Goal: Task Accomplishment & Management: Manage account settings

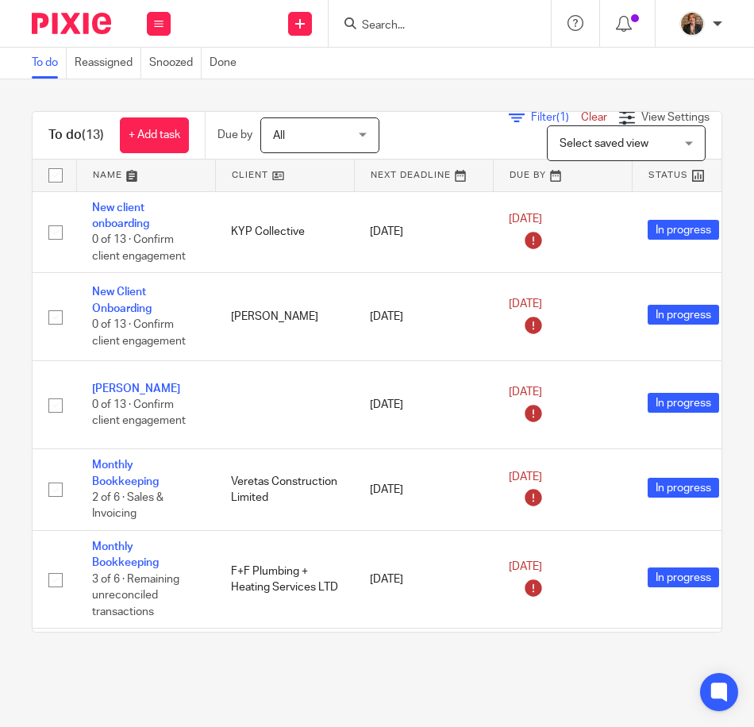
click at [404, 14] on form at bounding box center [444, 23] width 169 height 20
click at [432, 31] on input "Search" at bounding box center [431, 26] width 143 height 14
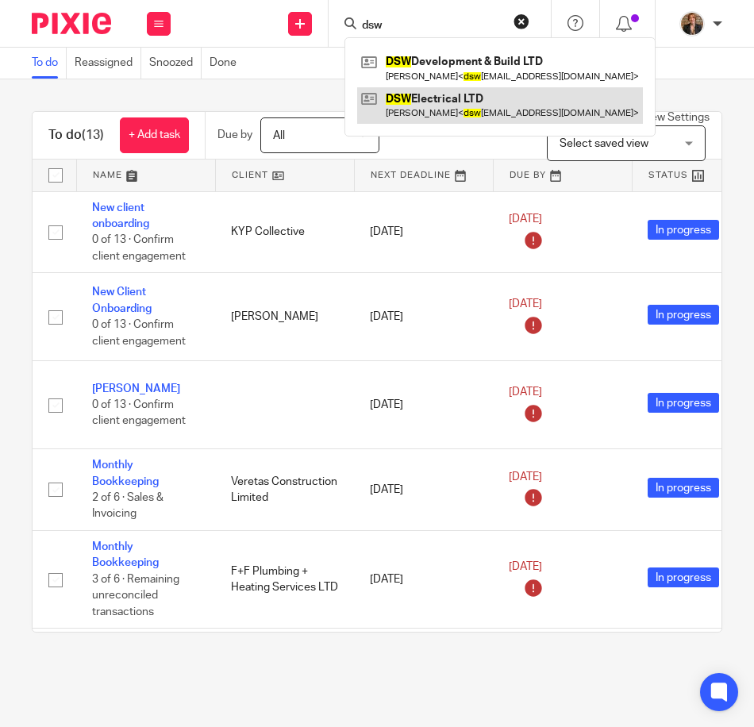
type input "dsw"
click at [481, 117] on link at bounding box center [500, 105] width 286 height 36
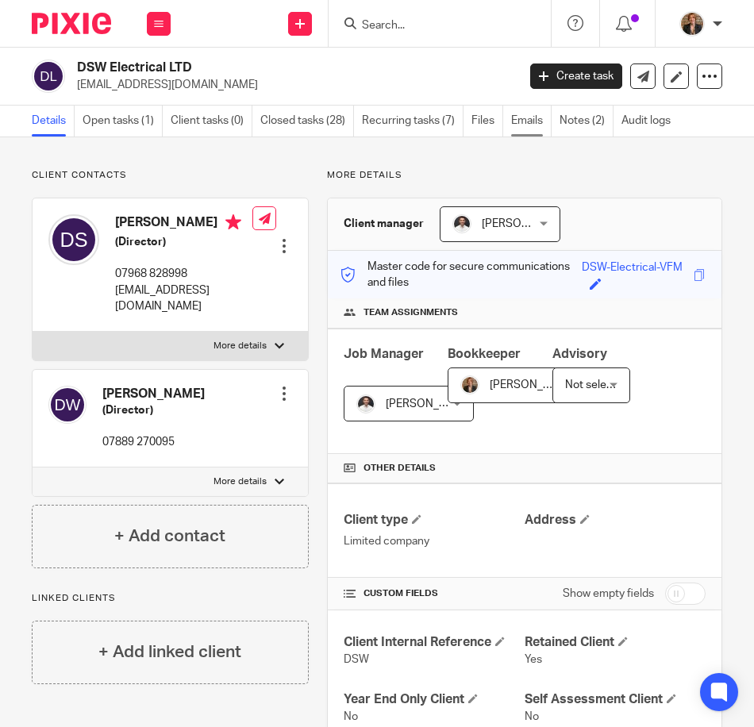
click at [531, 127] on link "Emails" at bounding box center [531, 121] width 40 height 31
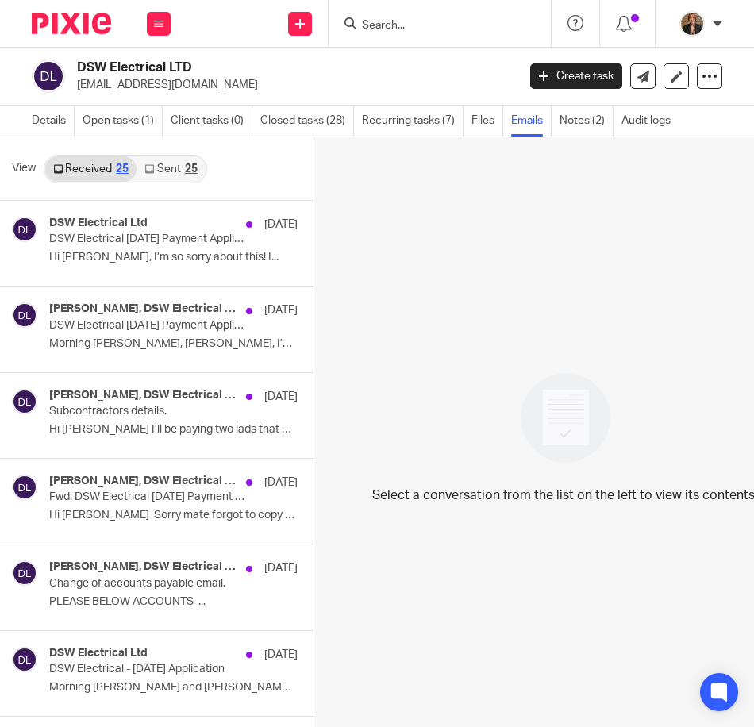
click at [171, 164] on link "Sent 25" at bounding box center [170, 168] width 68 height 25
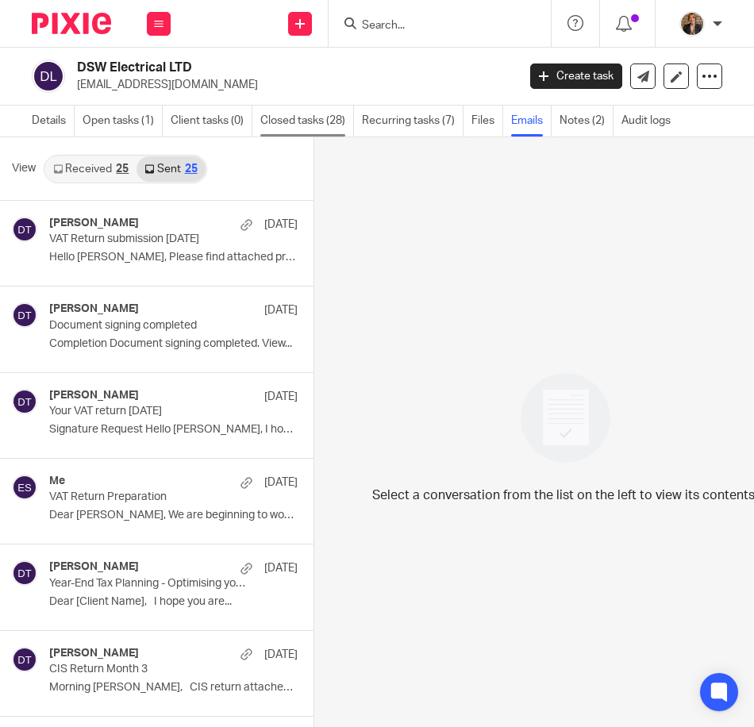
click at [296, 123] on link "Closed tasks (28)" at bounding box center [307, 121] width 94 height 31
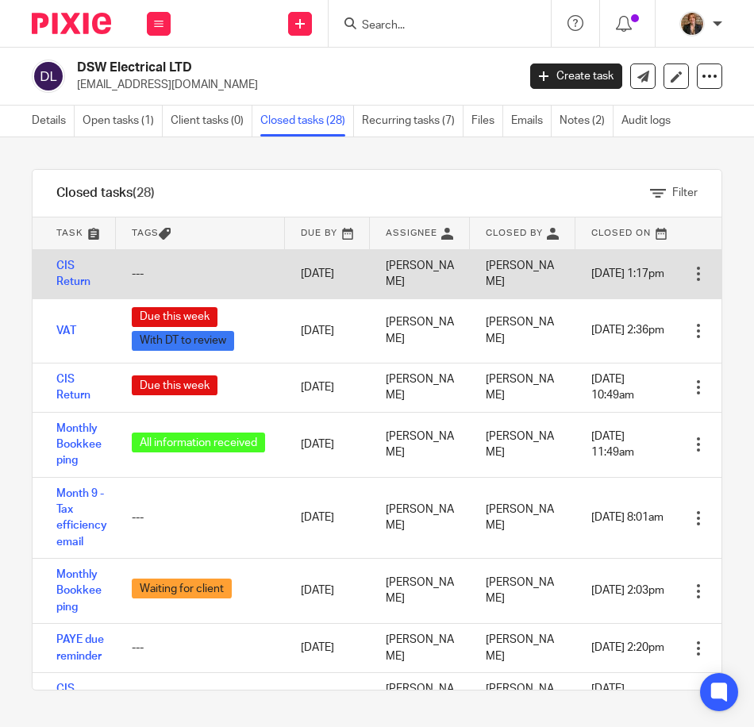
click at [135, 262] on td "---" at bounding box center [200, 273] width 169 height 49
click at [71, 280] on link "CIS Return" at bounding box center [73, 273] width 34 height 27
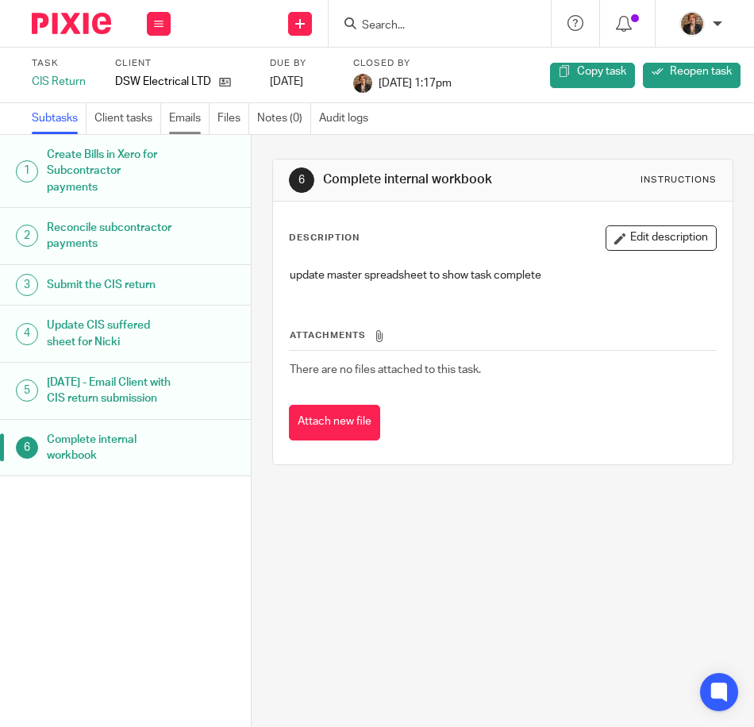
click at [184, 117] on link "Emails" at bounding box center [189, 118] width 40 height 31
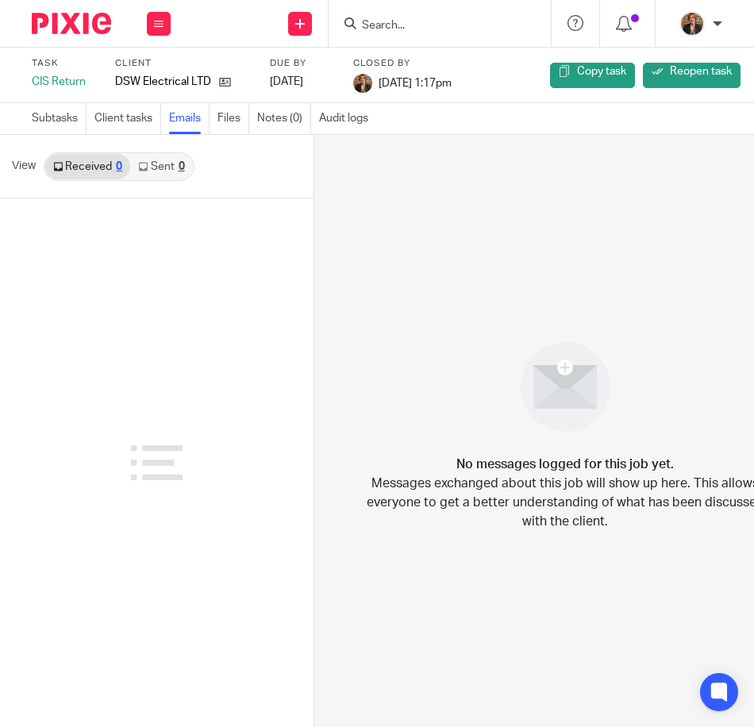
click at [166, 167] on link "Sent 0" at bounding box center [161, 166] width 62 height 25
click at [94, 167] on link "Received 0" at bounding box center [87, 166] width 85 height 25
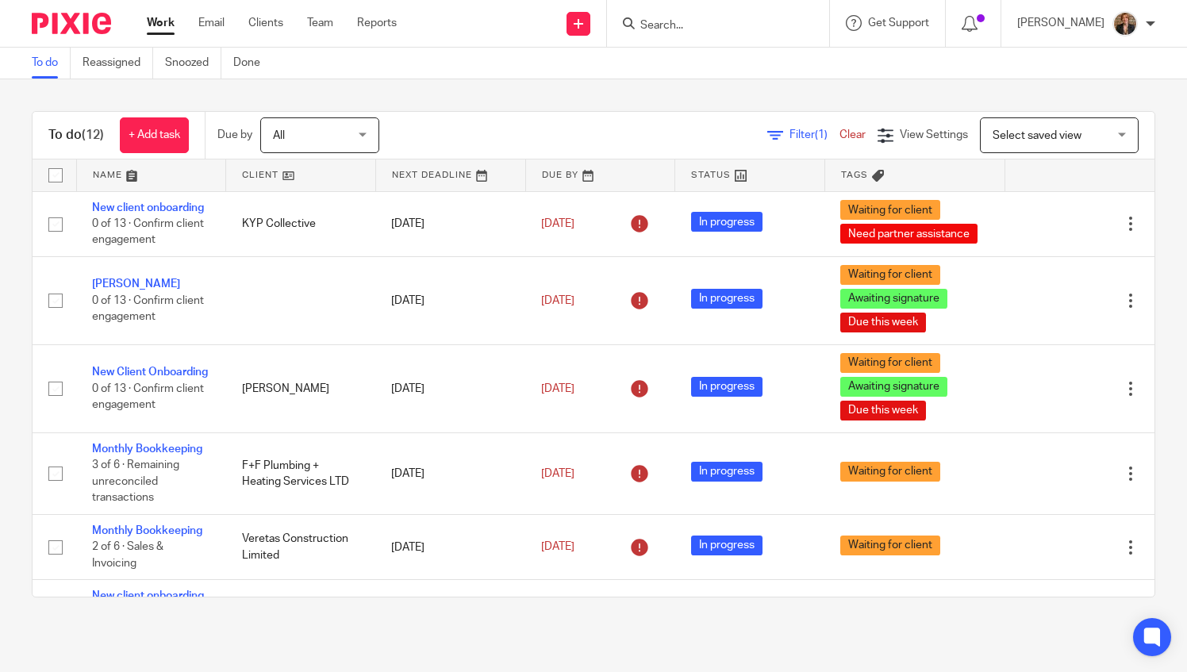
click at [762, 28] on input "Search" at bounding box center [710, 26] width 143 height 14
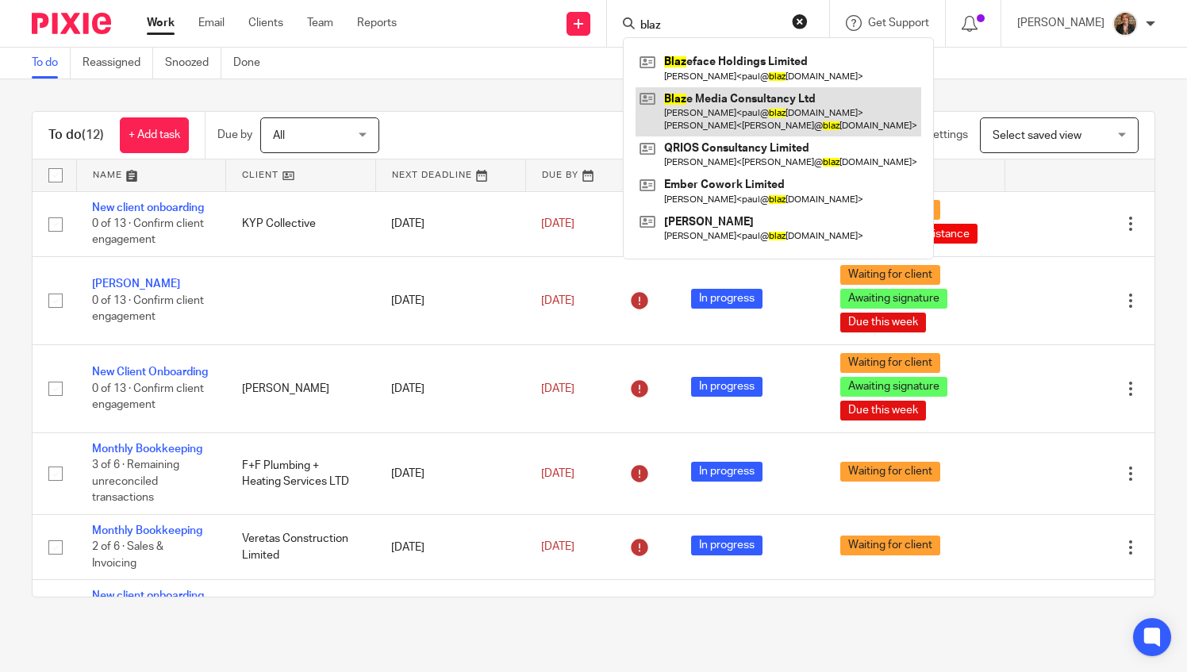
type input "blaz"
click at [808, 108] on link at bounding box center [778, 111] width 286 height 49
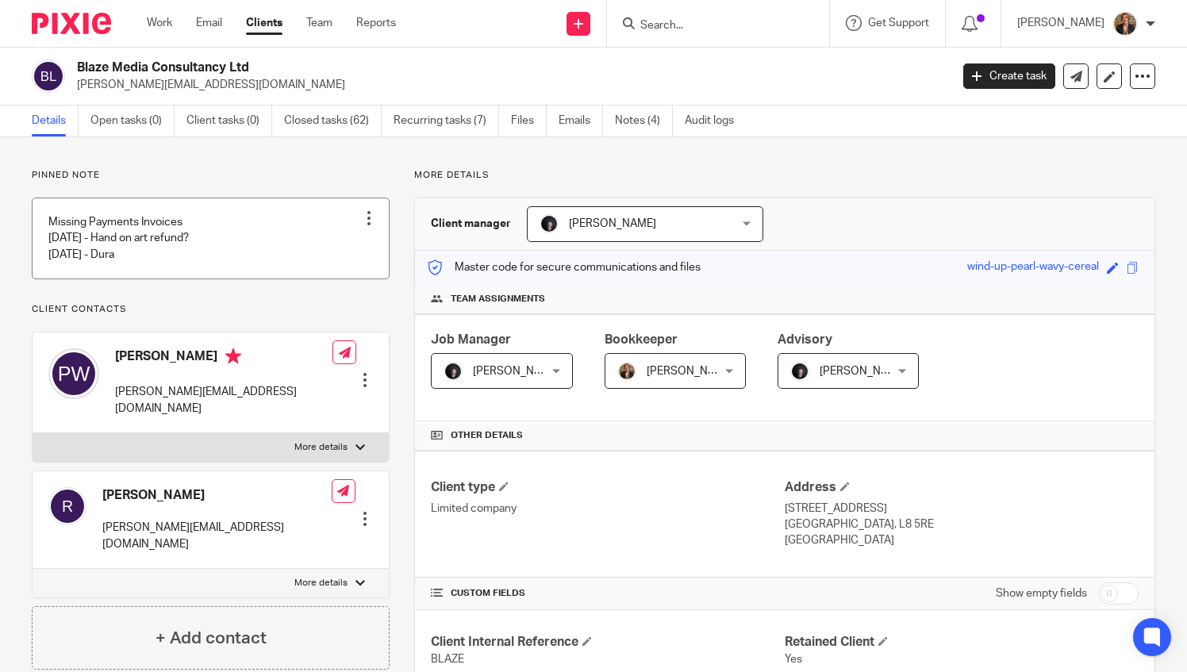
click at [270, 252] on link at bounding box center [211, 238] width 356 height 80
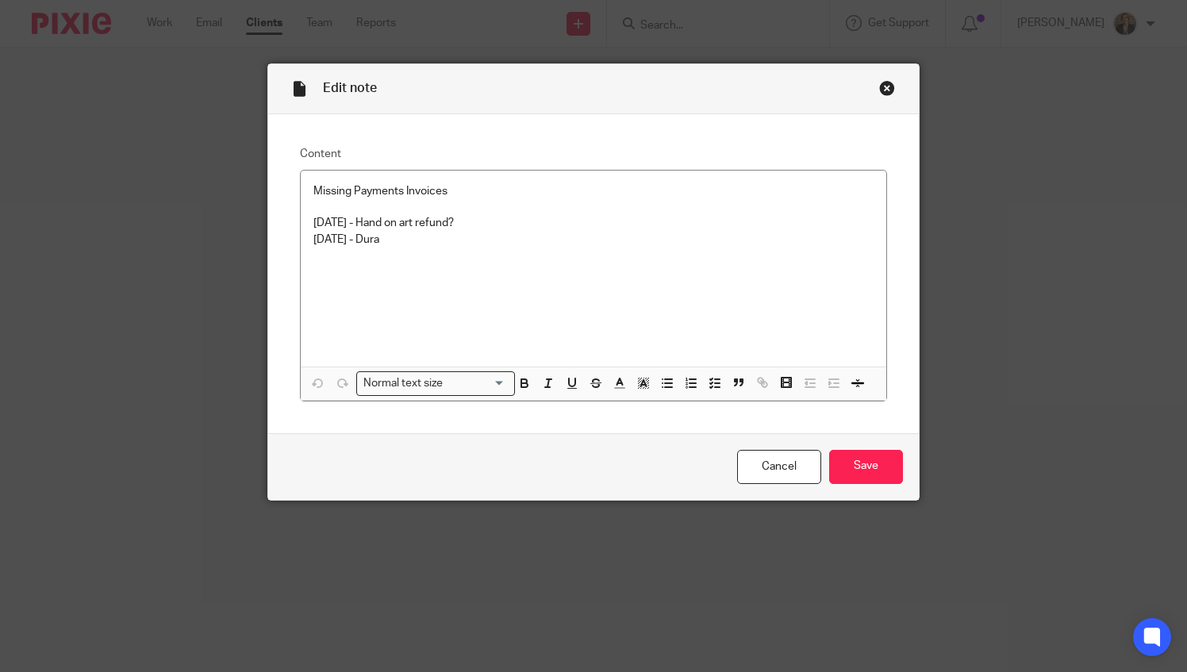
click at [784, 520] on div "Edit note Content Missing Payments Invoices 09/09/2025 - Hand on art refund? 11…" at bounding box center [593, 336] width 1187 height 672
click at [468, 250] on p at bounding box center [593, 256] width 561 height 16
click at [964, 176] on div "Edit note Content Missing Payments Invoices 09/09/2025 - Hand on art refund? 11…" at bounding box center [593, 336] width 1187 height 672
click at [858, 455] on input "Save" at bounding box center [866, 467] width 74 height 34
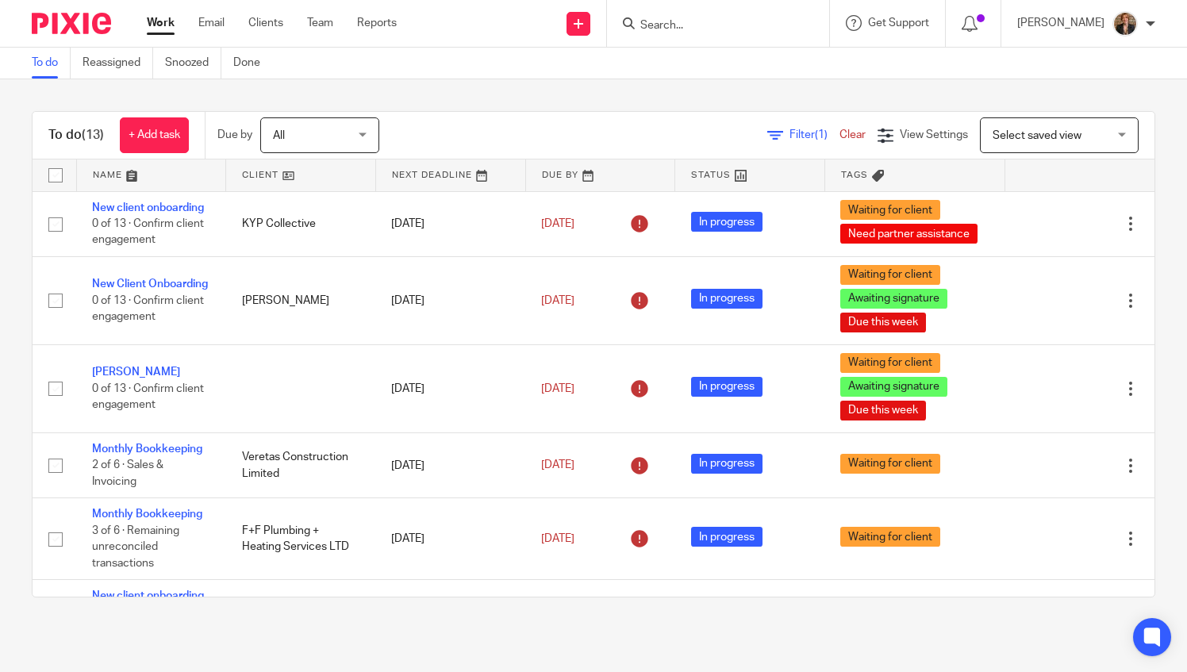
drag, startPoint x: 691, startPoint y: 7, endPoint x: 706, endPoint y: 19, distance: 19.2
click at [706, 19] on div at bounding box center [718, 23] width 222 height 47
click at [706, 19] on input "Search" at bounding box center [710, 26] width 143 height 14
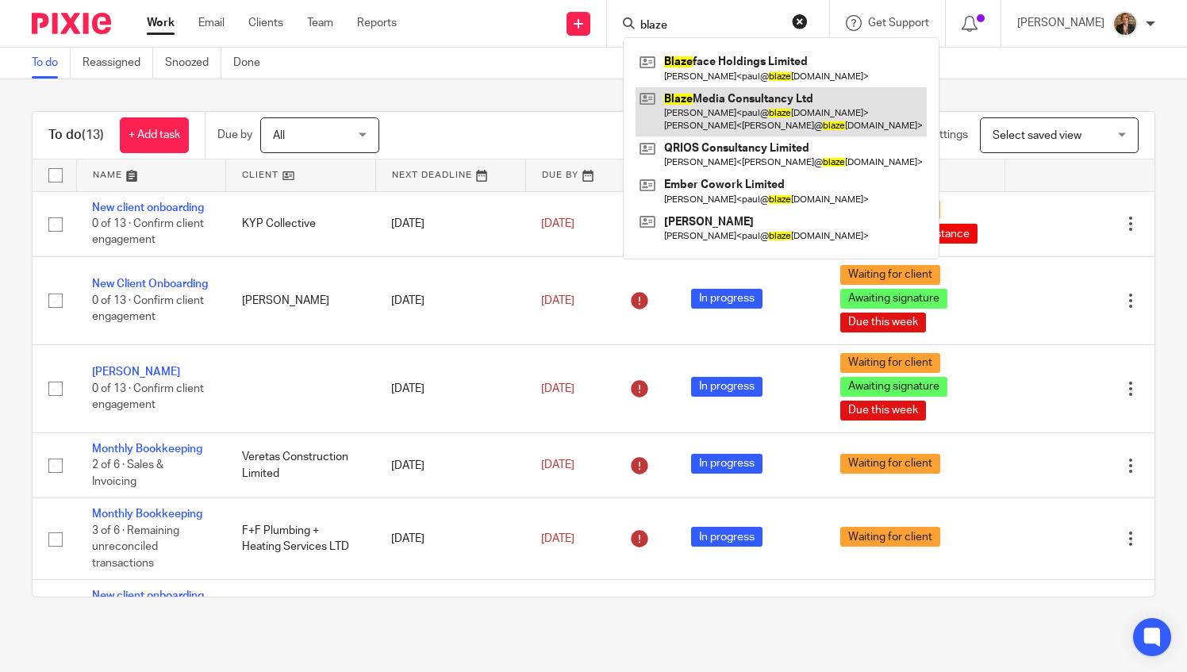
type input "blaze"
click at [800, 117] on link at bounding box center [780, 111] width 291 height 49
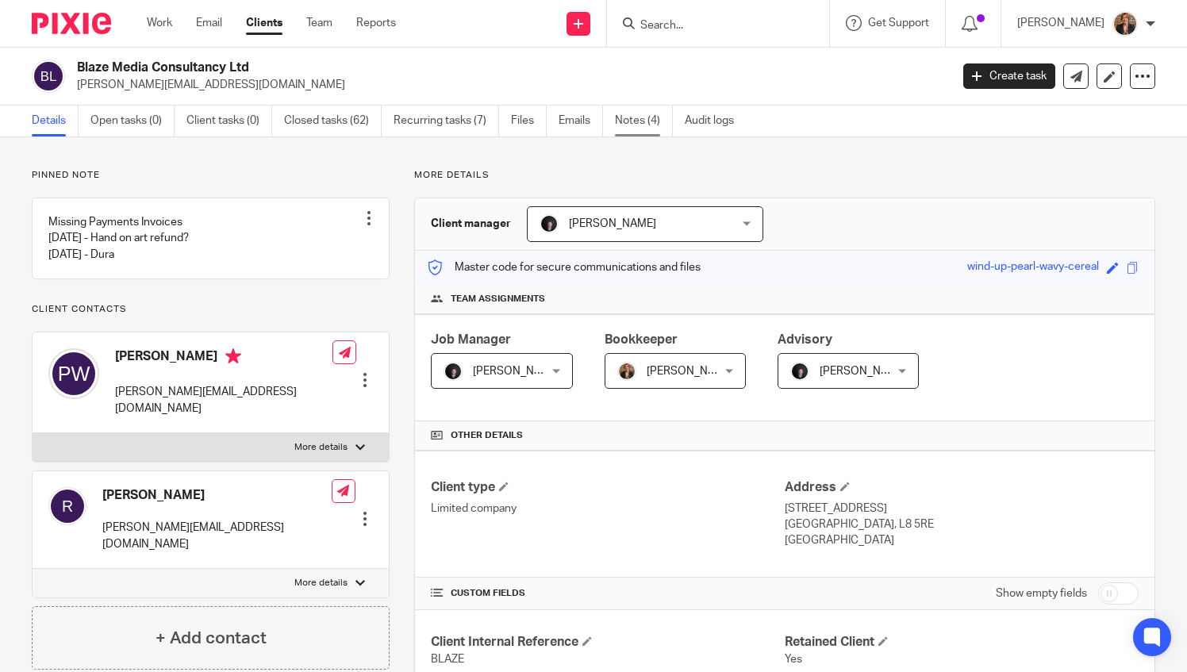
click at [628, 121] on link "Notes (4)" at bounding box center [644, 121] width 58 height 31
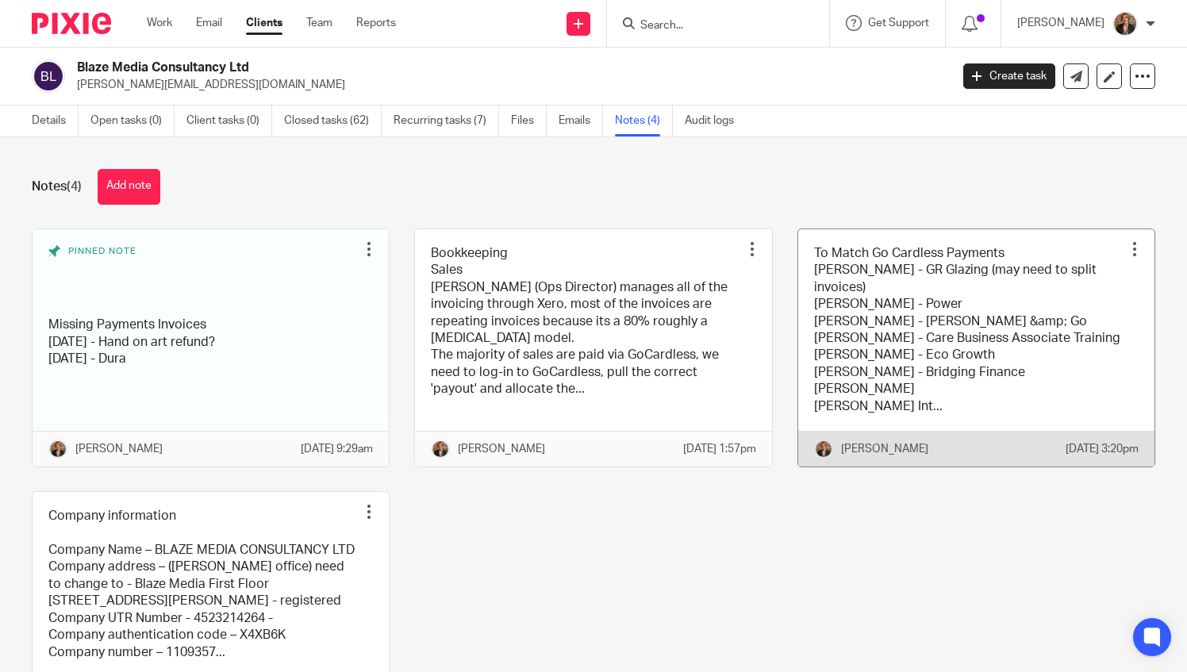
click at [895, 368] on link at bounding box center [976, 347] width 356 height 237
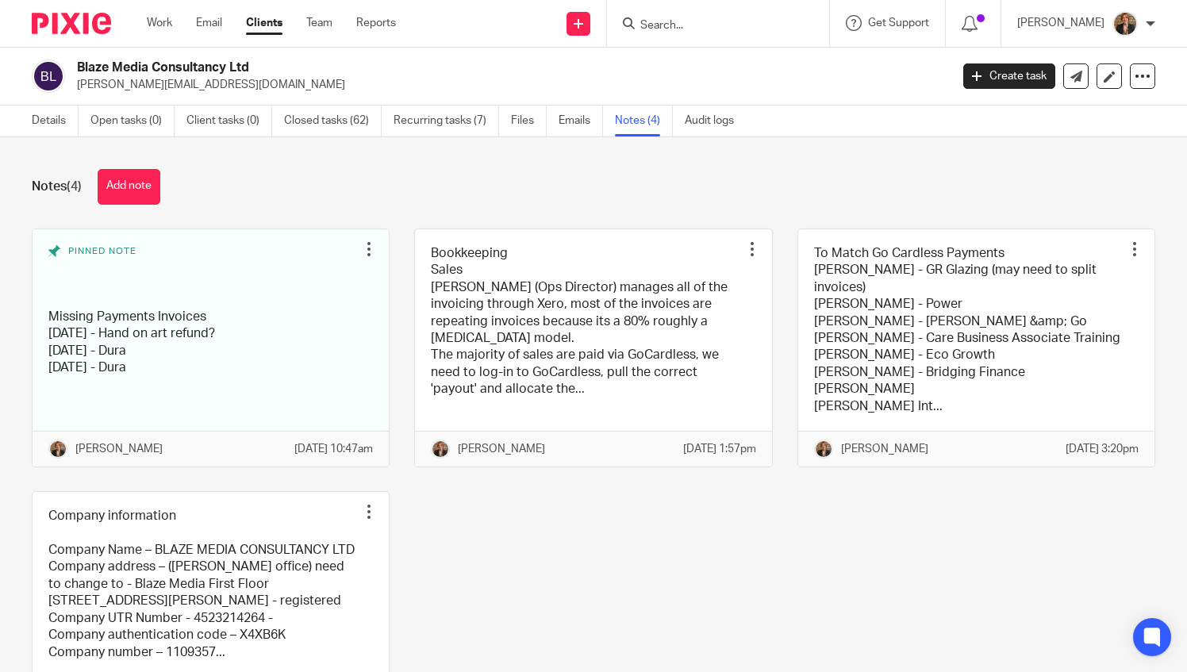
click at [93, 17] on img at bounding box center [71, 23] width 79 height 21
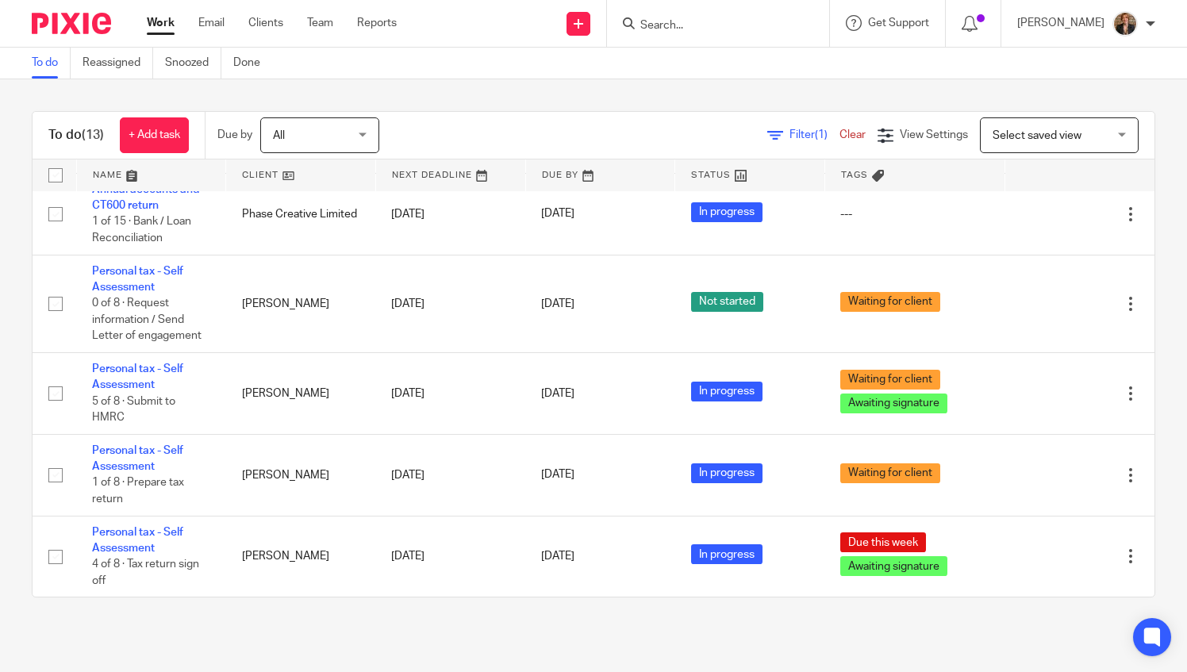
scroll to position [633, 0]
click at [674, 646] on main "To do Reassigned Snoozed Done To do (13) + Add task Due by All All [DATE] [DATE…" at bounding box center [593, 336] width 1187 height 672
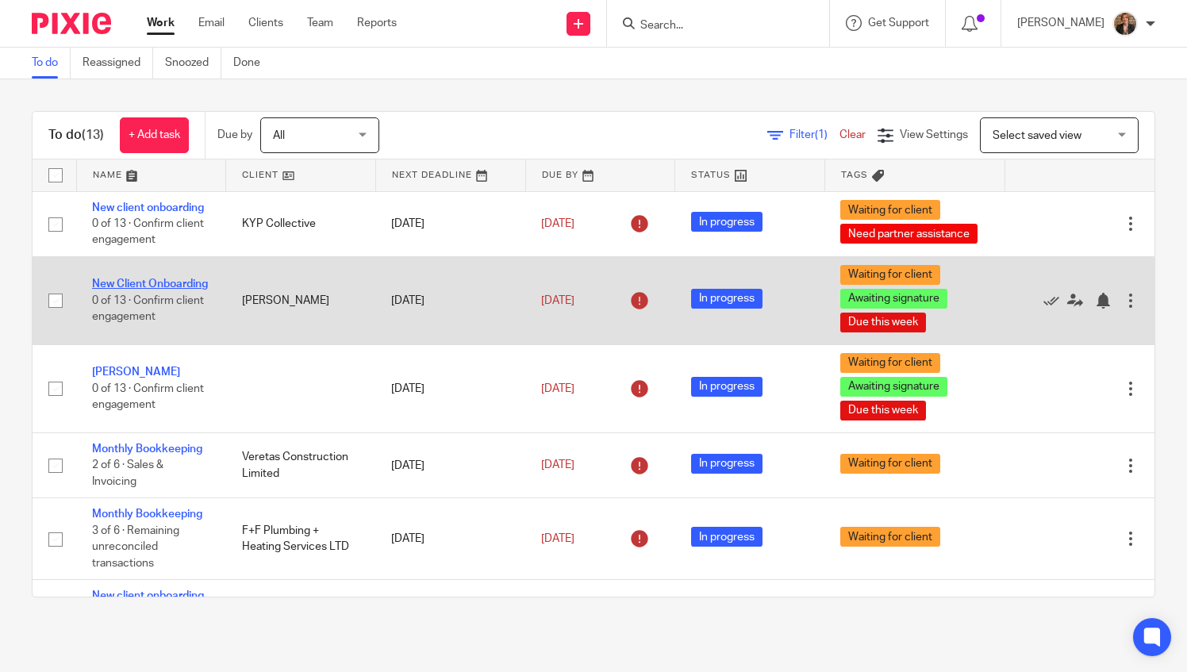
click at [121, 290] on link "New Client Onboarding" at bounding box center [150, 283] width 116 height 11
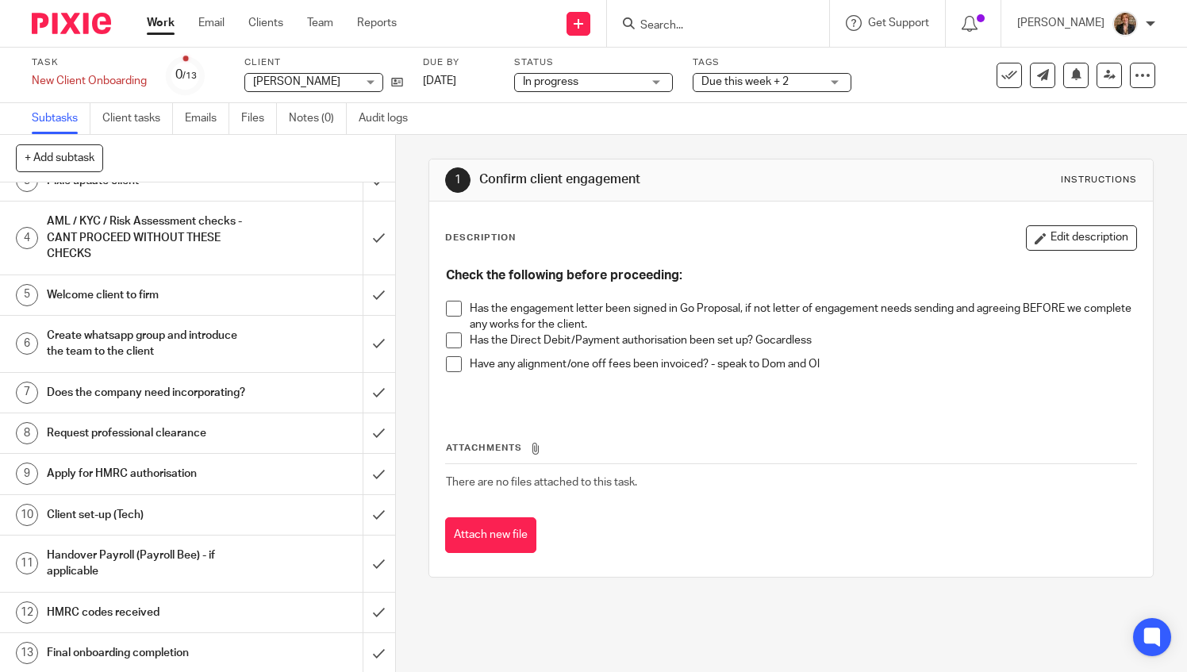
scroll to position [133, 0]
click at [213, 386] on h1 "Does the company need incorporating?" at bounding box center [147, 391] width 200 height 24
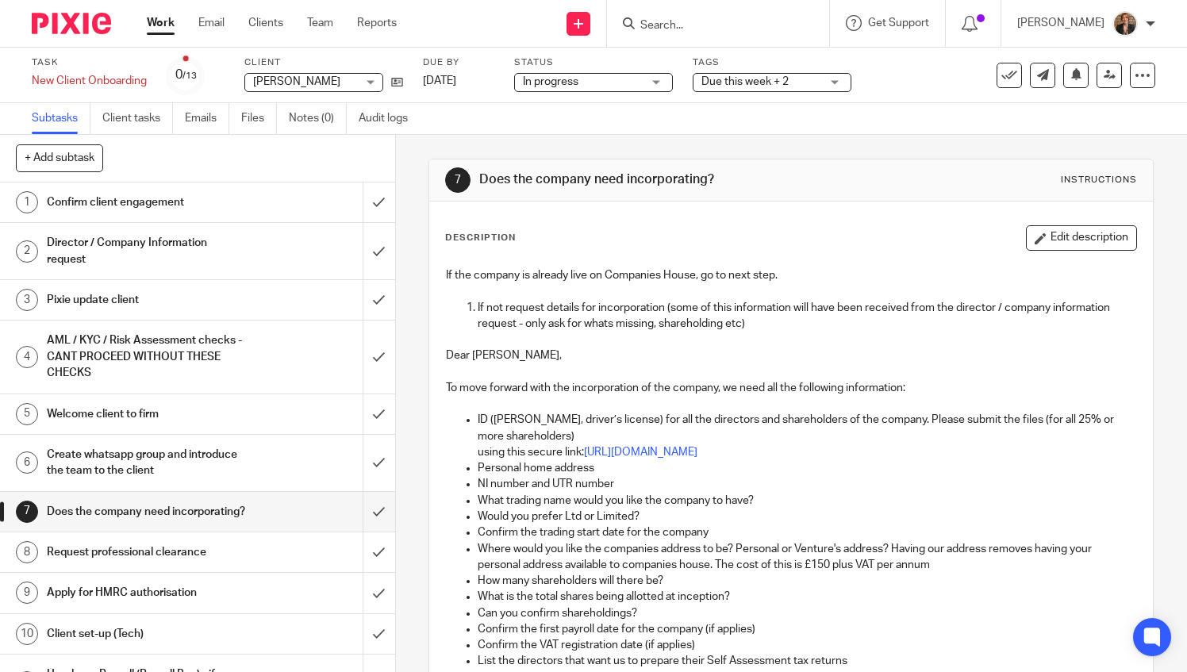
click at [77, 28] on img at bounding box center [71, 23] width 79 height 21
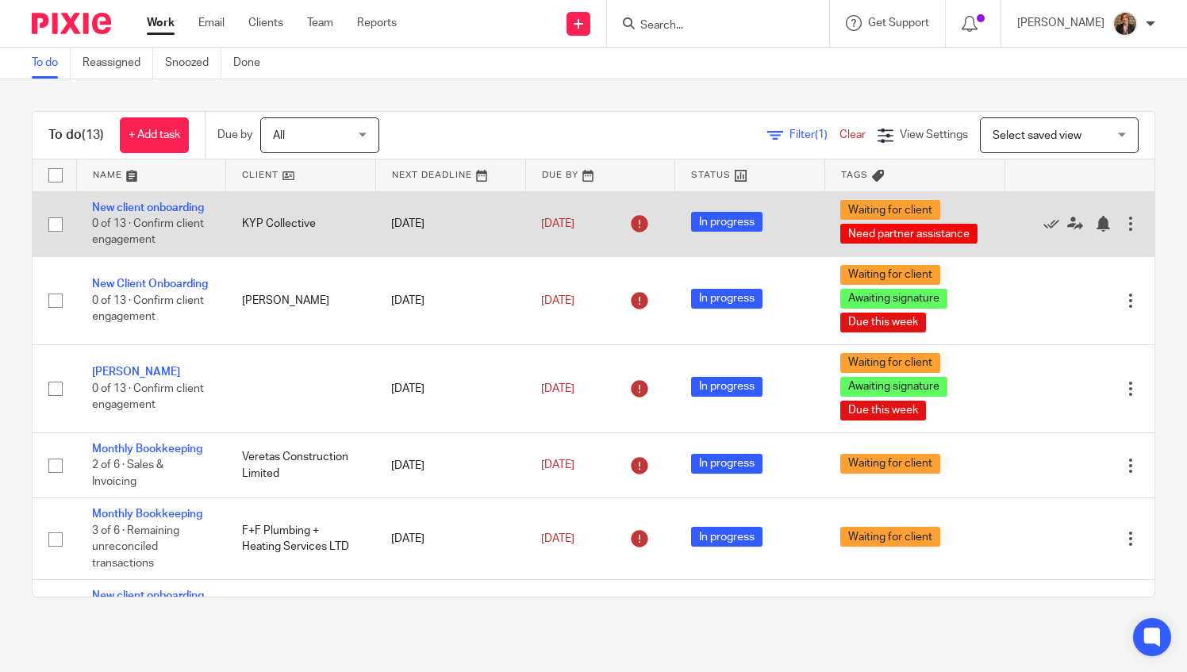
click at [117, 217] on td "New client onboarding 0 of 13 · Confirm client engagement" at bounding box center [151, 223] width 150 height 65
click at [116, 213] on link "New client onboarding" at bounding box center [148, 207] width 112 height 11
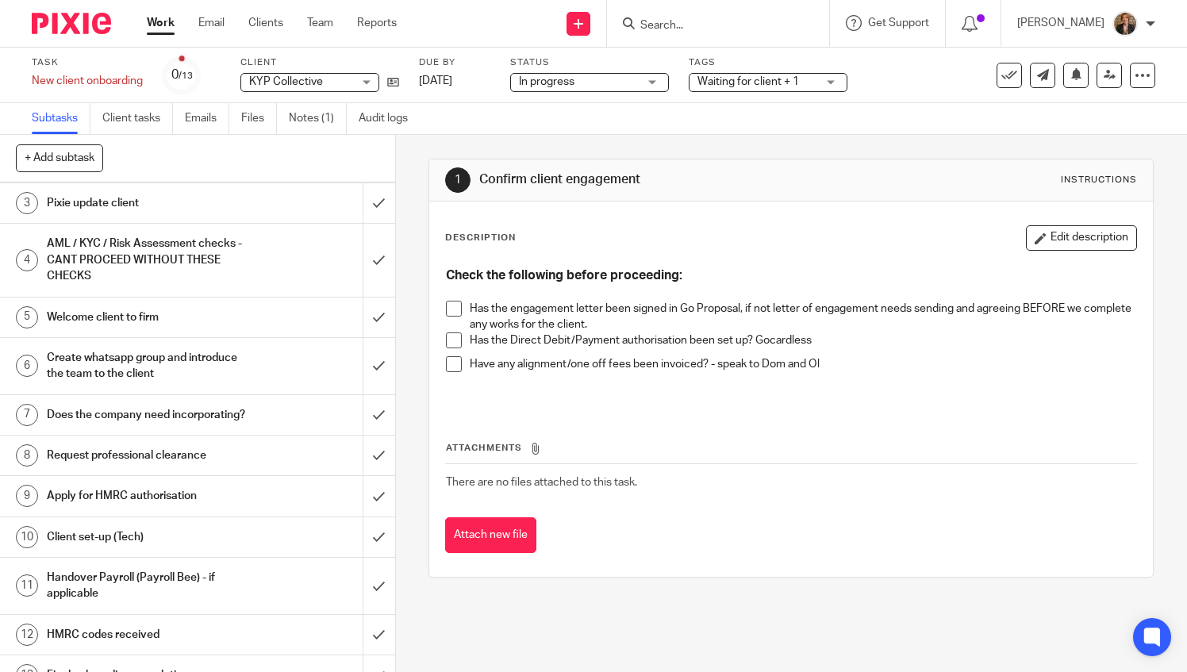
scroll to position [133, 0]
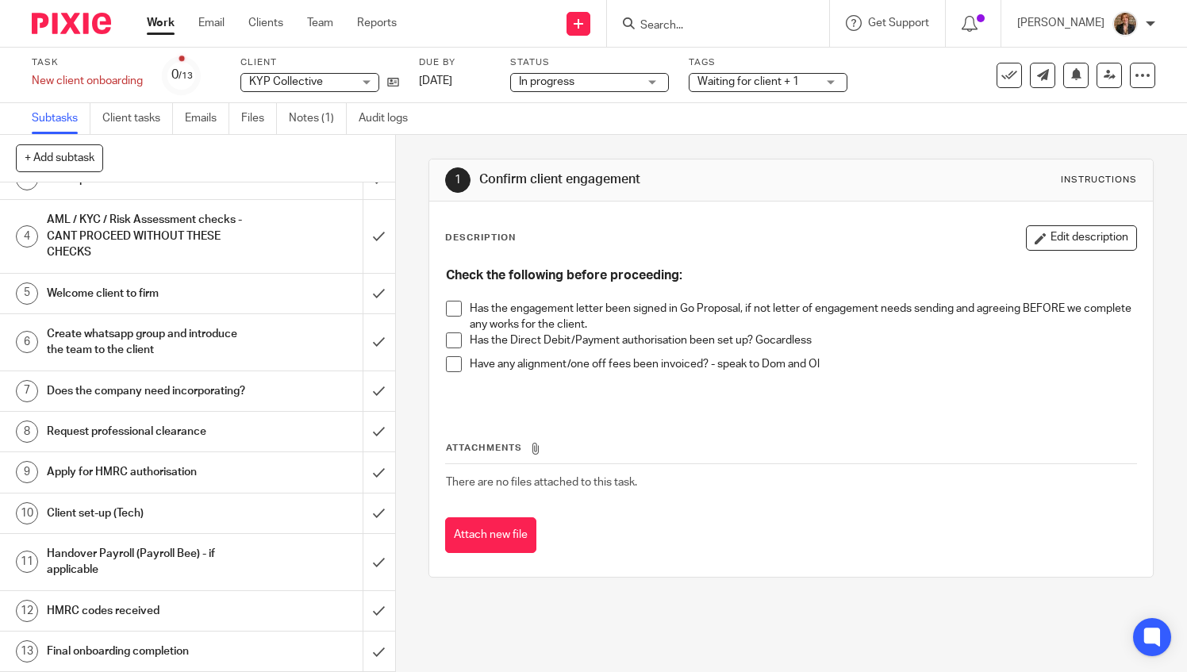
drag, startPoint x: 393, startPoint y: 505, endPoint x: 389, endPoint y: 365, distance: 139.7
click at [389, 365] on div "+ Add subtask Cancel + Add 1 Confirm client engagement 2 Director / Company Inf…" at bounding box center [593, 403] width 1187 height 537
drag, startPoint x: 389, startPoint y: 365, endPoint x: 418, endPoint y: 405, distance: 49.3
click at [418, 405] on div "1 Confirm client engagement Instructions Description Edit description Check the…" at bounding box center [791, 403] width 791 height 537
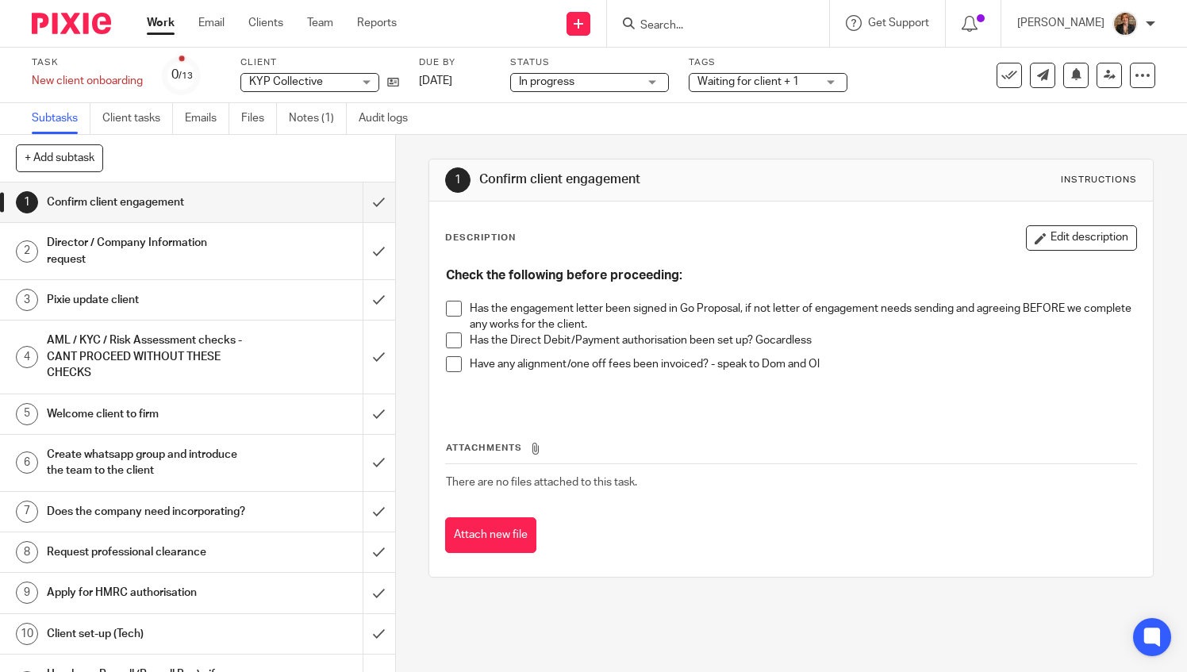
click at [415, 276] on div "1 Confirm client engagement Instructions Description Edit description Check the…" at bounding box center [791, 403] width 791 height 537
click at [61, 21] on img at bounding box center [71, 23] width 79 height 21
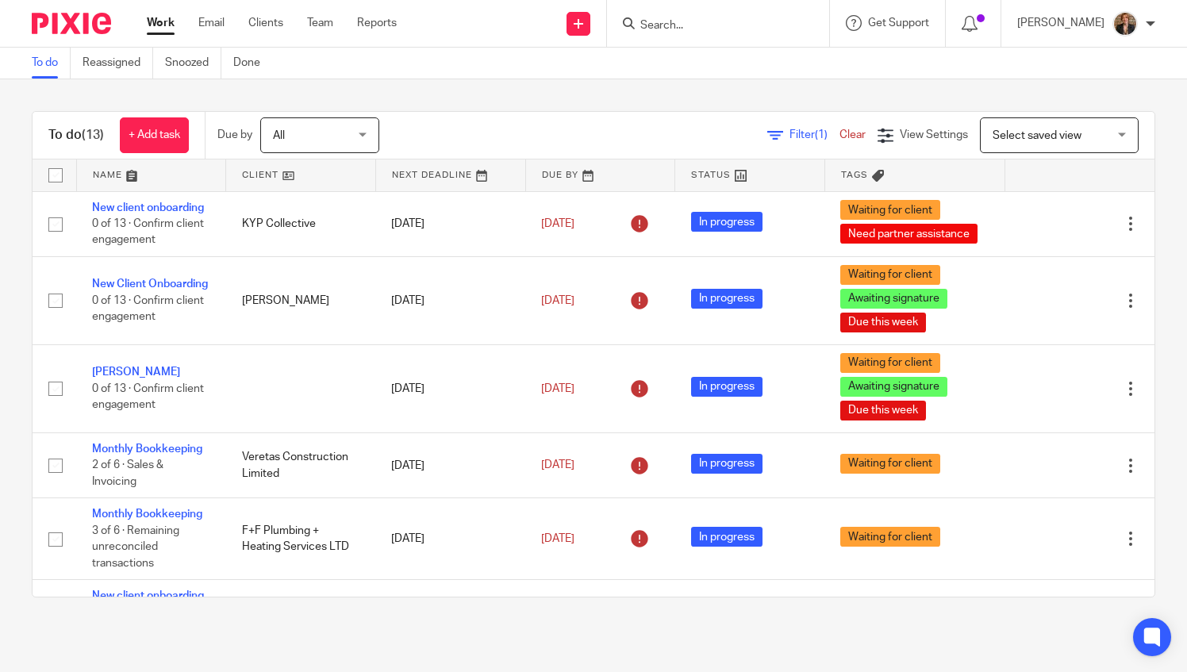
click at [109, 178] on link at bounding box center [151, 175] width 149 height 32
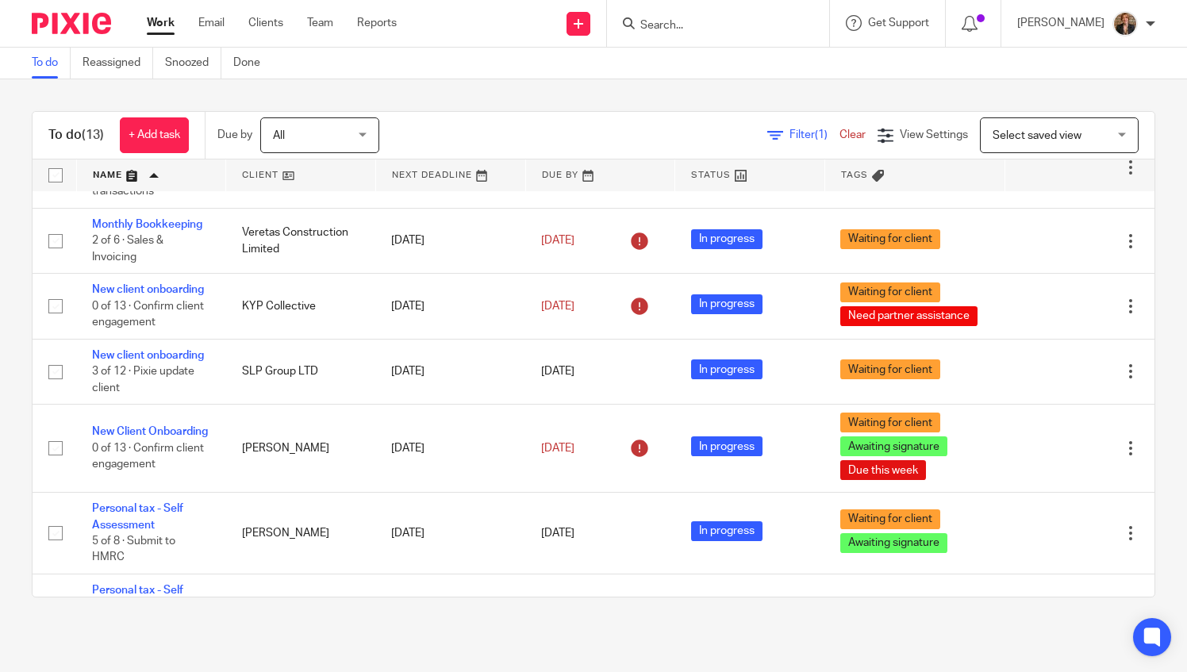
scroll to position [297, 0]
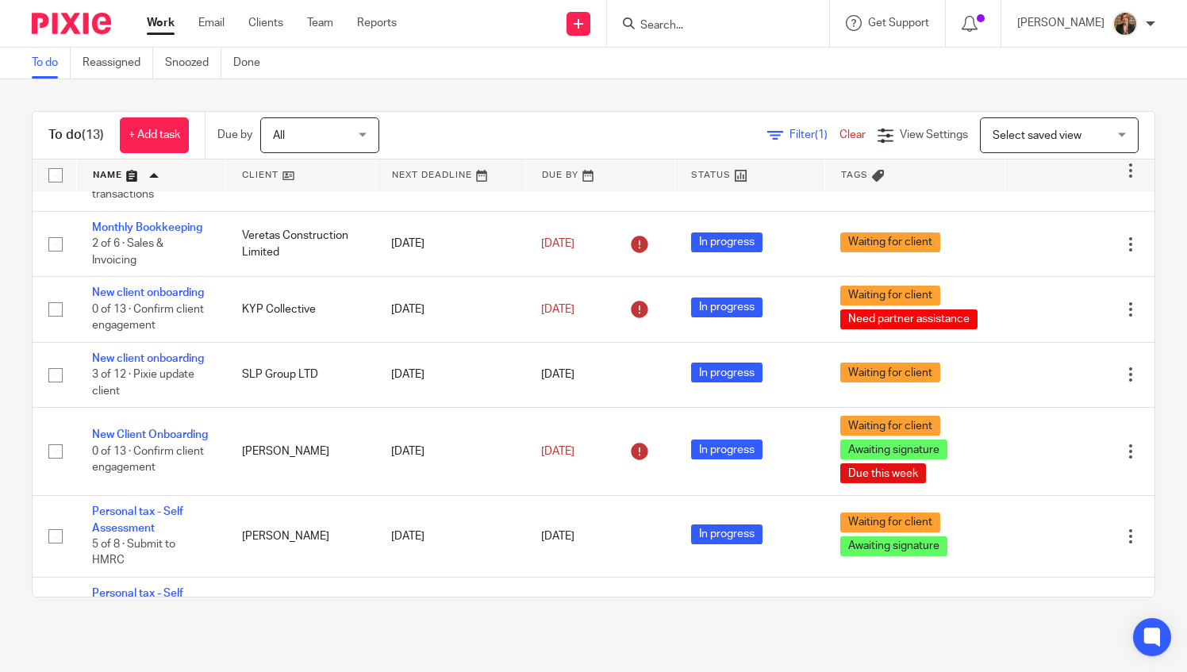
click at [740, 27] on input "Search" at bounding box center [710, 26] width 143 height 14
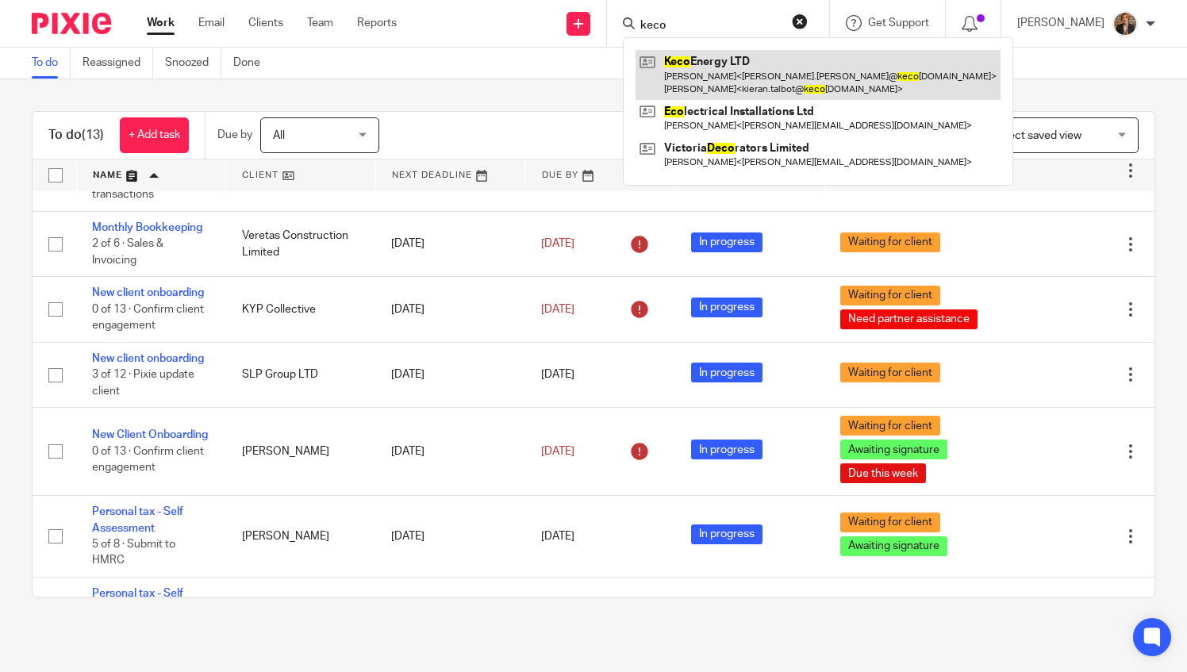
type input "keco"
click at [777, 75] on link at bounding box center [817, 74] width 365 height 49
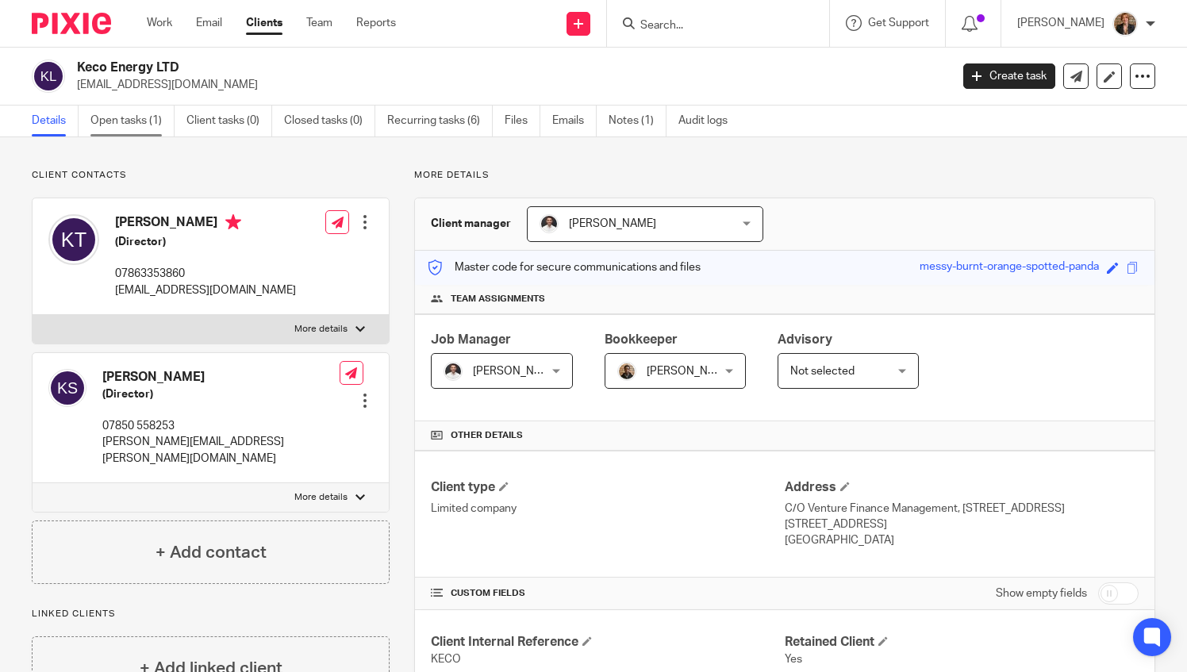
click at [113, 125] on link "Open tasks (1)" at bounding box center [132, 121] width 84 height 31
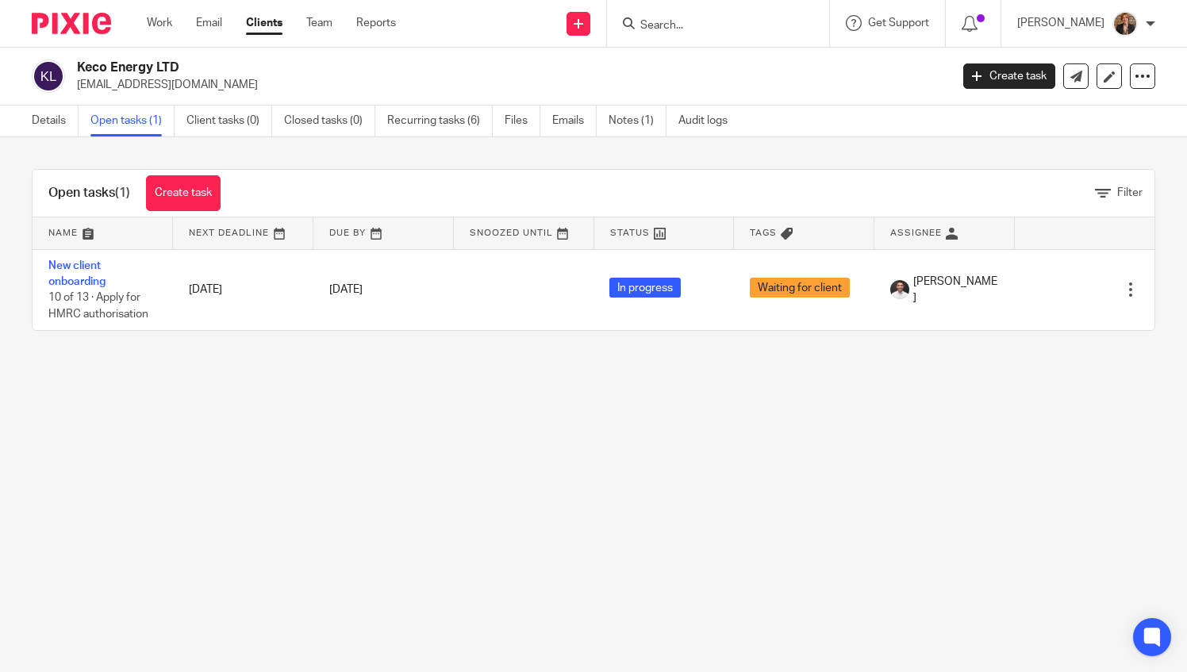
click at [82, 17] on img at bounding box center [71, 23] width 79 height 21
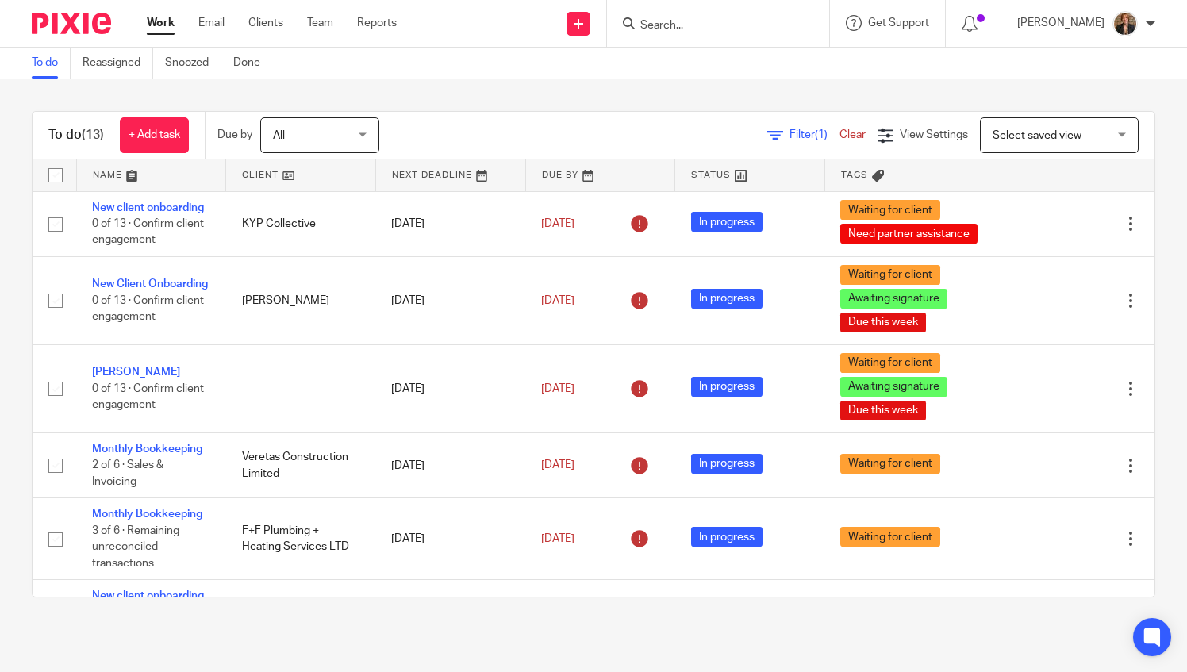
click at [742, 21] on input "Search" at bounding box center [710, 26] width 143 height 14
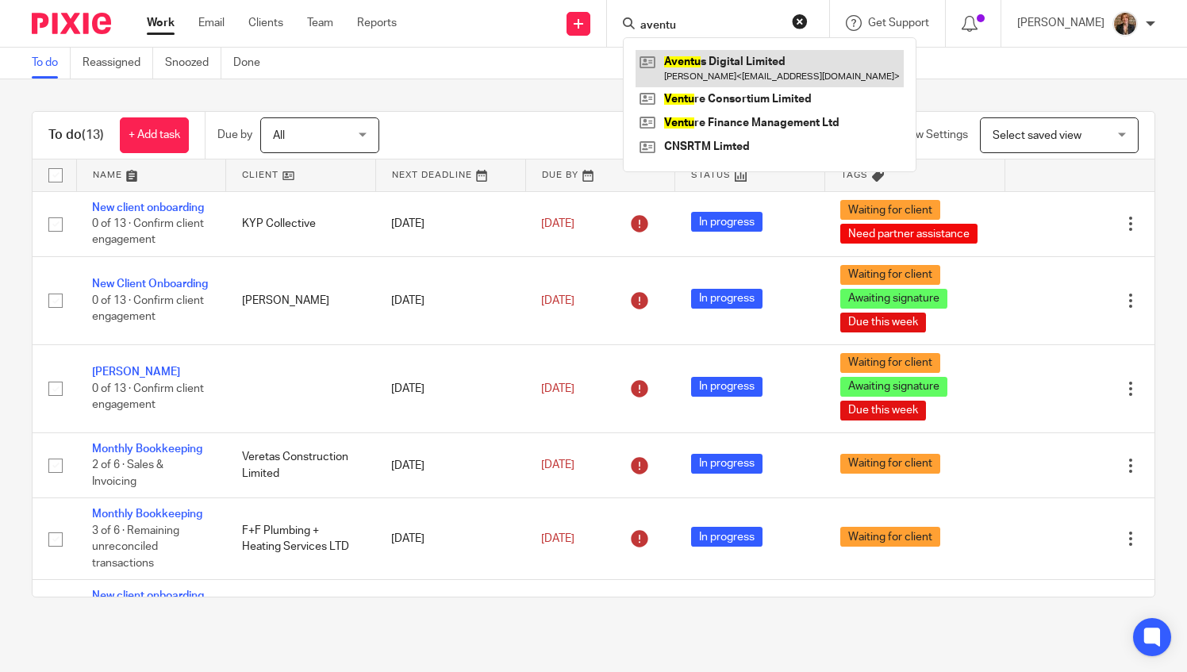
type input "aventu"
click at [764, 59] on link at bounding box center [769, 68] width 268 height 36
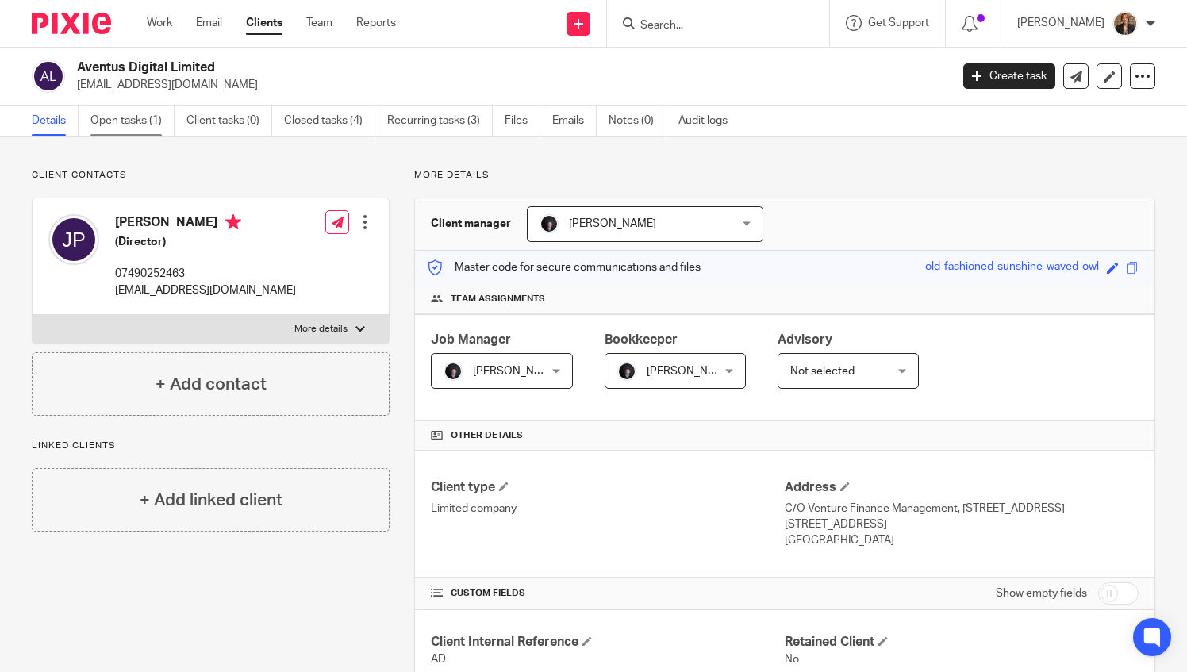
click at [140, 119] on link "Open tasks (1)" at bounding box center [132, 121] width 84 height 31
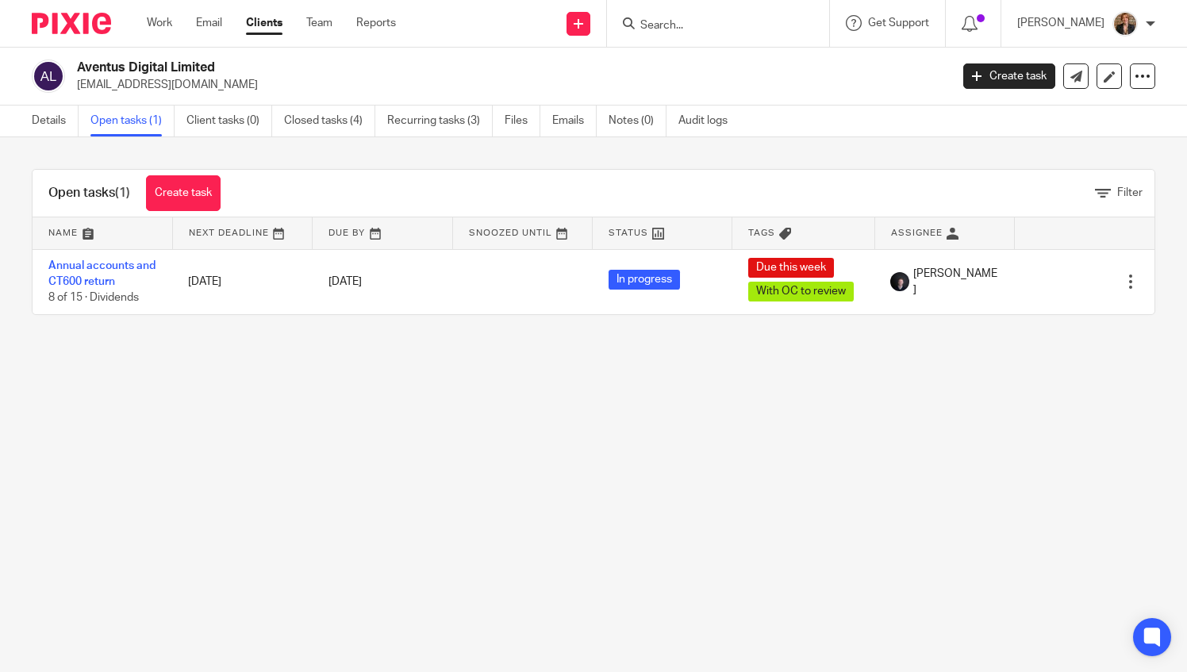
click at [63, 27] on img at bounding box center [71, 23] width 79 height 21
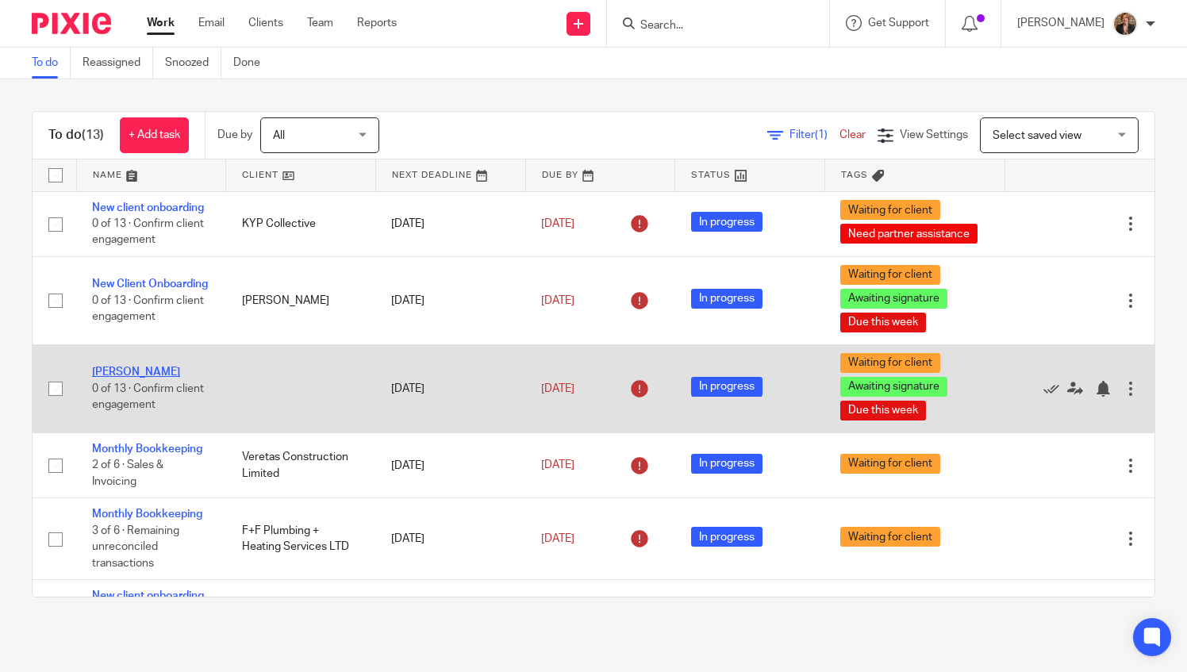
click at [121, 378] on link "[PERSON_NAME]" at bounding box center [136, 371] width 88 height 11
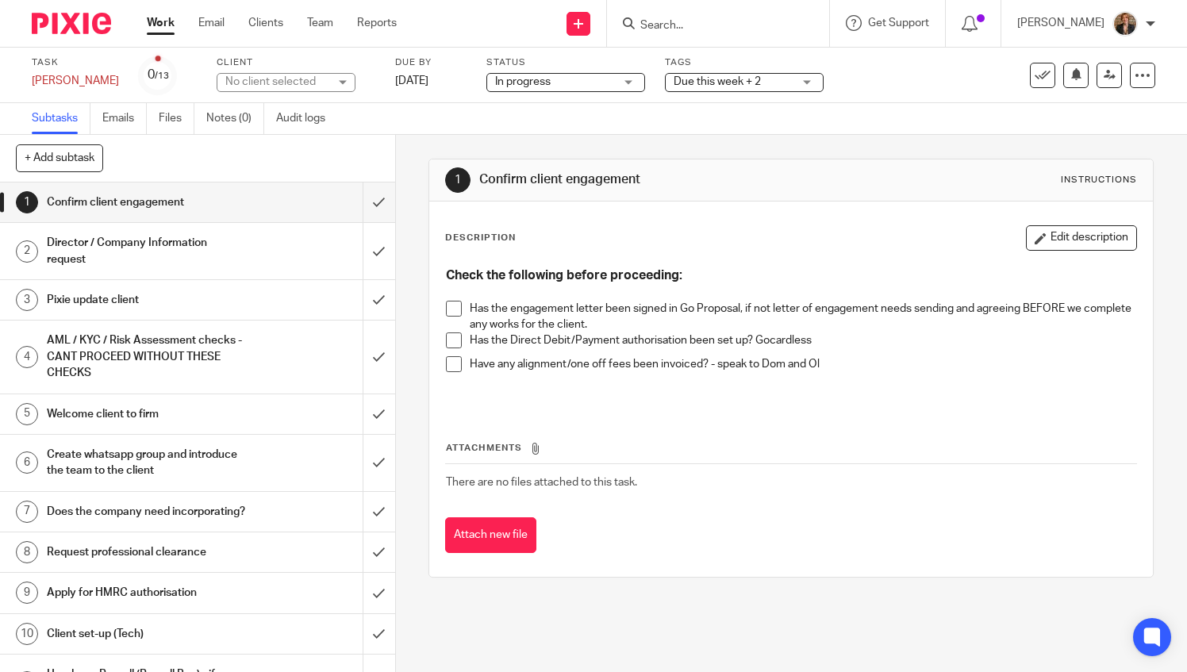
click at [790, 81] on div "Due this week + 2" at bounding box center [744, 82] width 159 height 19
click at [1134, 79] on icon at bounding box center [1142, 75] width 16 height 16
click at [779, 79] on div "Due this week + 2" at bounding box center [744, 82] width 159 height 19
click at [583, 27] on icon at bounding box center [579, 24] width 10 height 10
click at [837, 75] on div "Task Daniel Elder Save Daniel Elder 0 /13 Client No client selected No client s…" at bounding box center [500, 75] width 936 height 38
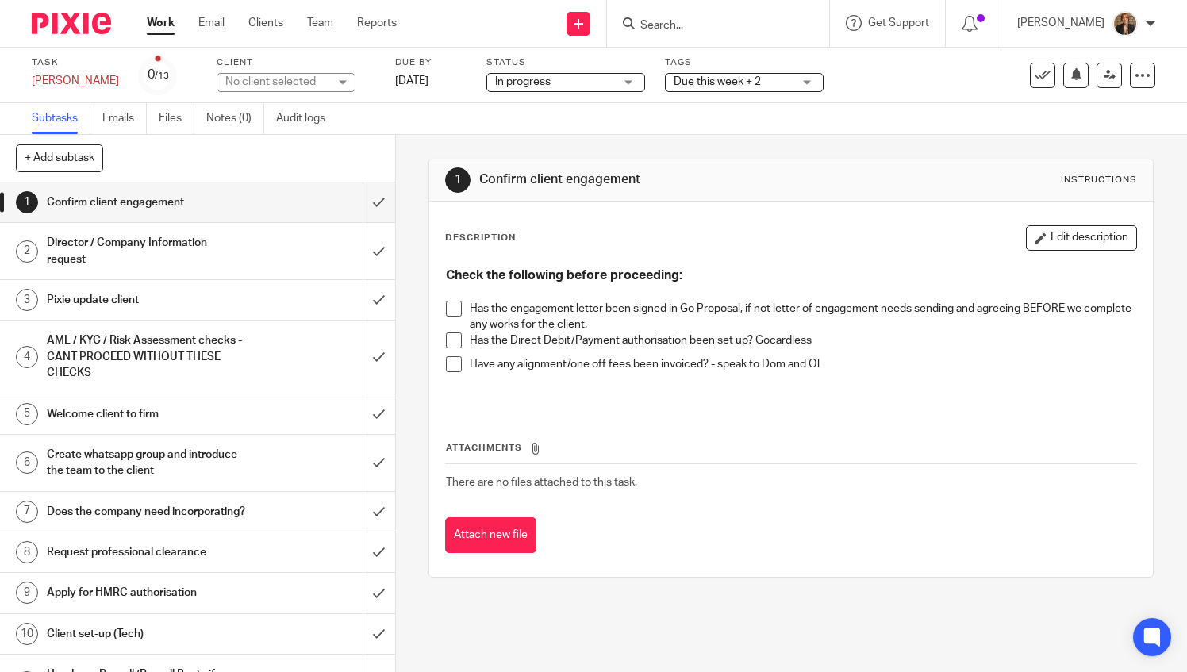
click at [323, 79] on div "No client selected" at bounding box center [286, 82] width 139 height 19
click at [374, 121] on div "Subtasks Emails Files Notes (0) Audit logs" at bounding box center [593, 119] width 1187 height 32
click at [453, 309] on span at bounding box center [454, 309] width 16 height 16
click at [768, 91] on div "Due this week + 2" at bounding box center [744, 82] width 159 height 19
click at [872, 84] on div "Task Daniel Elder Save Daniel Elder 0 /13 Client No client selected No client s…" at bounding box center [500, 75] width 936 height 38
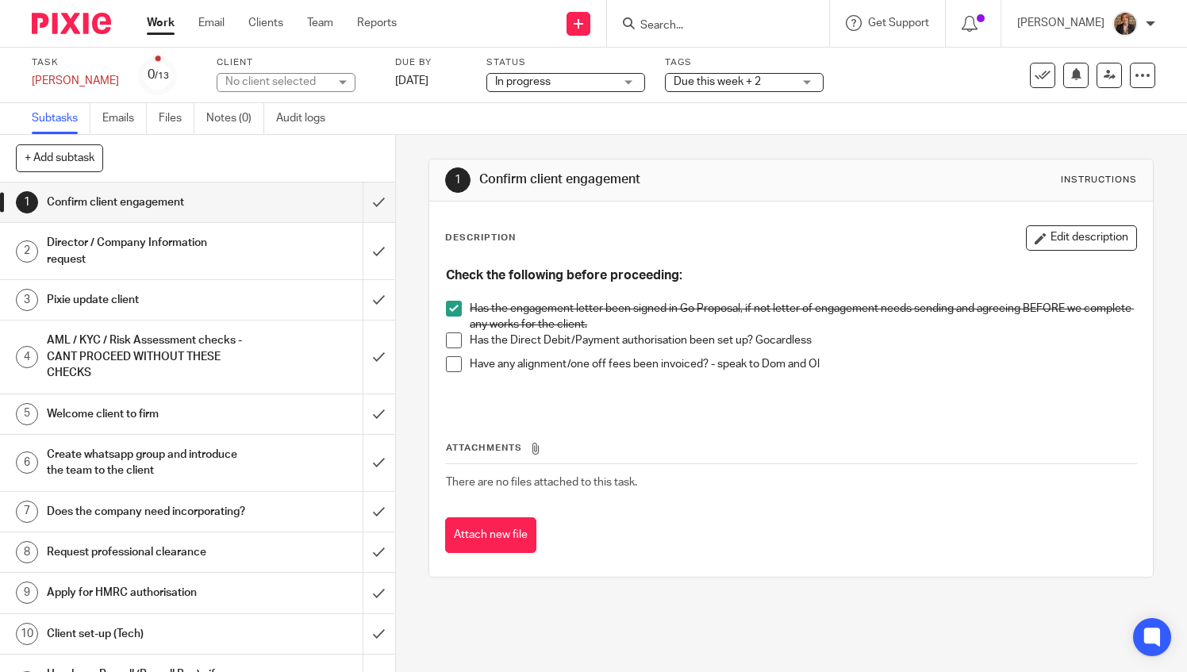
click at [1154, 28] on div at bounding box center [1151, 24] width 10 height 10
click at [908, 95] on div "Task Daniel Elder Save Daniel Elder 0 /13 Client No client selected No client s…" at bounding box center [593, 76] width 1187 height 56
click at [769, 76] on div "Due this week + 2" at bounding box center [744, 82] width 159 height 19
click at [590, 31] on link at bounding box center [578, 24] width 24 height 24
click at [881, 94] on div "Task Daniel Elder Save Daniel Elder 0 /13 Client No client selected No client s…" at bounding box center [500, 75] width 936 height 38
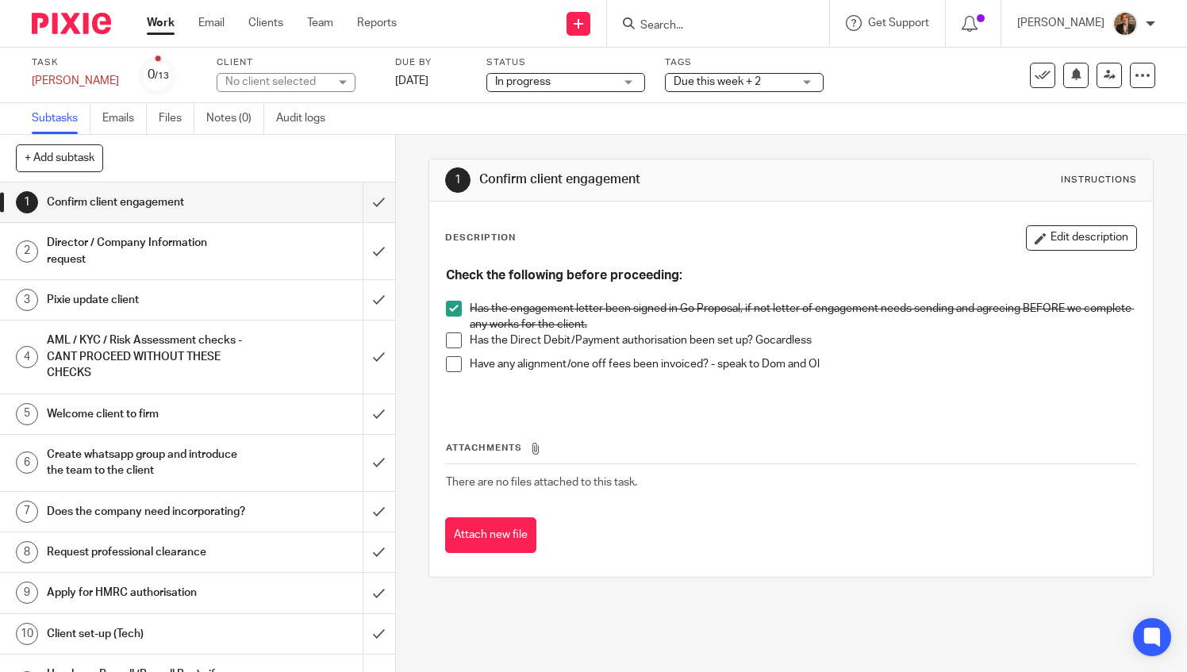
click at [83, 24] on img at bounding box center [71, 23] width 79 height 21
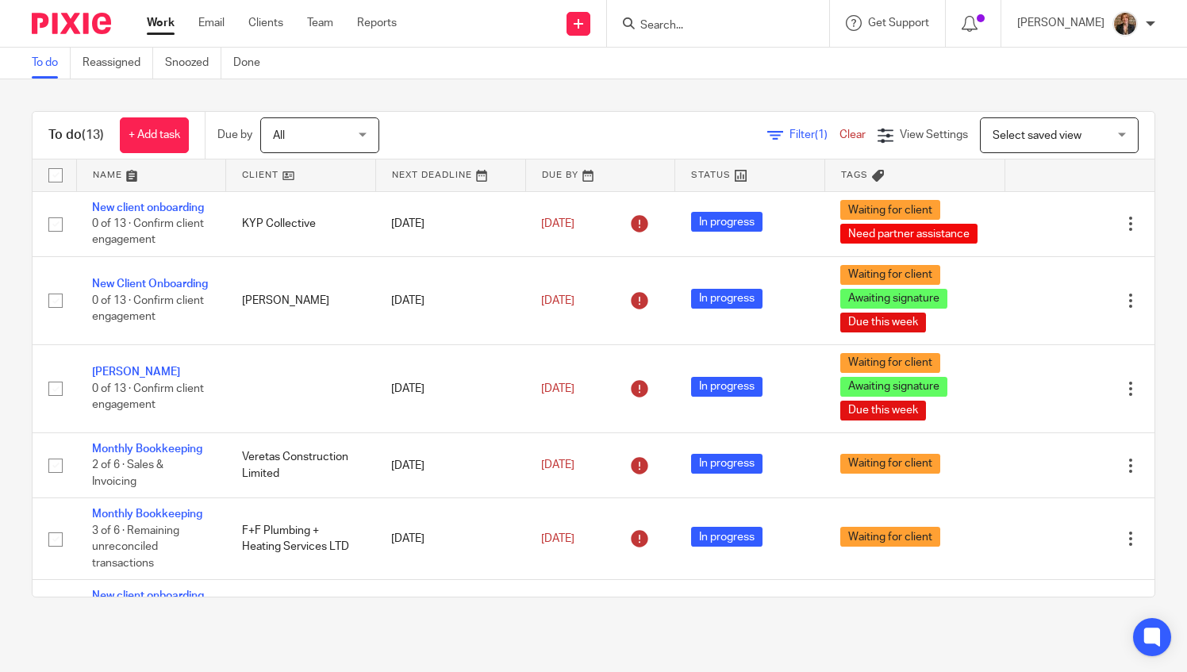
click at [1144, 30] on div "[PERSON_NAME]" at bounding box center [1086, 23] width 138 height 25
click at [835, 83] on div "To do (13) + Add task Due by All All [DATE] [DATE] This week Next week This mon…" at bounding box center [593, 354] width 1187 height 550
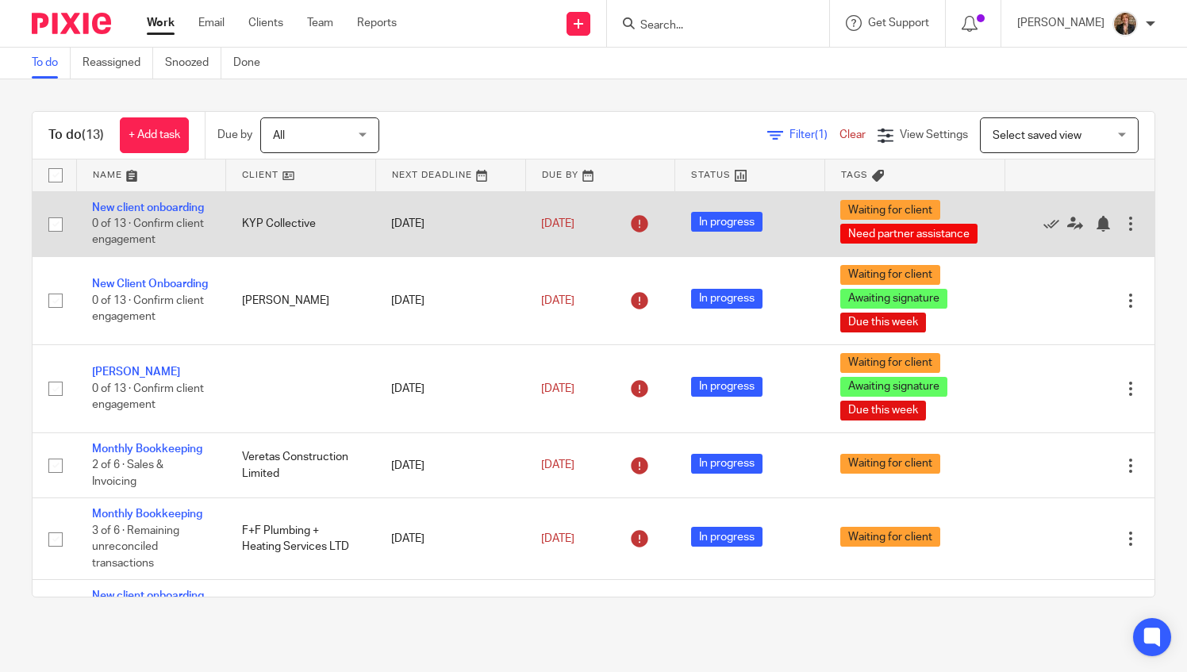
click at [1122, 232] on div at bounding box center [1130, 224] width 16 height 16
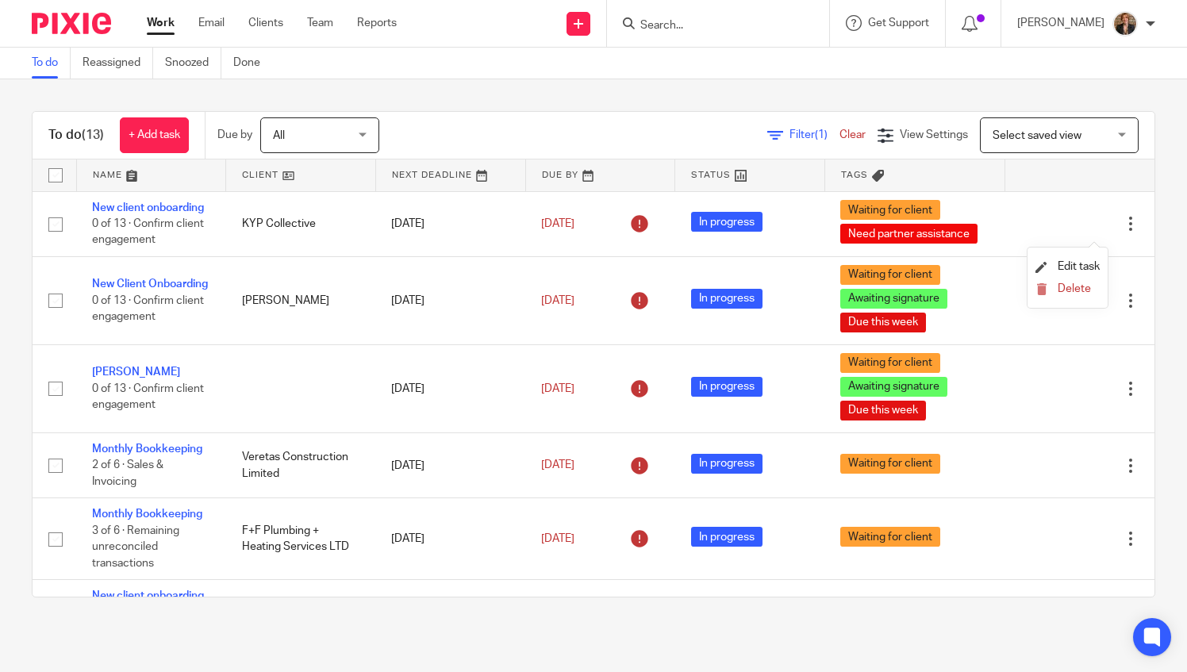
click at [600, 121] on div "Filter (1) Clear View Settings View Settings (1) Filters Clear Save Manage save…" at bounding box center [780, 135] width 747 height 36
click at [841, 178] on span "Tags" at bounding box center [862, 175] width 43 height 9
drag, startPoint x: 839, startPoint y: 178, endPoint x: 657, endPoint y: 115, distance: 193.2
click at [657, 115] on div "To do (13) + Add task Due by All All [DATE] [DATE] This week Next week This mon…" at bounding box center [594, 136] width 1122 height 48
click at [1157, 13] on div "[PERSON_NAME] My profile Email integration Logout" at bounding box center [1086, 23] width 170 height 47
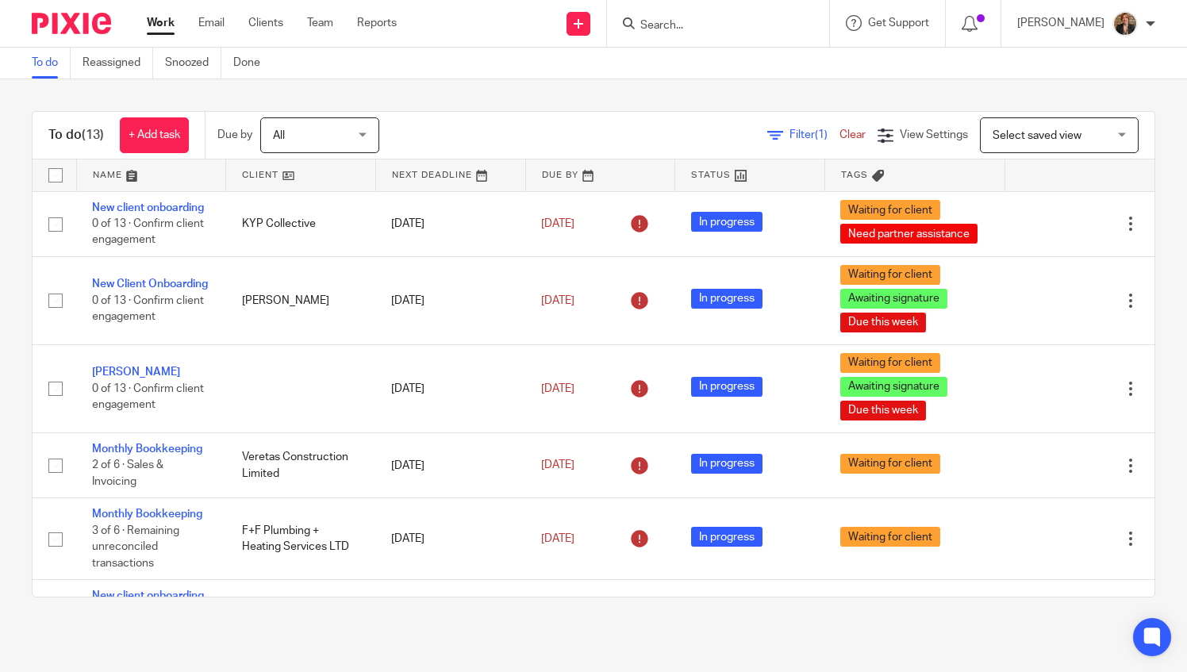
click at [1142, 33] on div "[PERSON_NAME]" at bounding box center [1086, 23] width 138 height 25
click at [479, 78] on div "To do Reassigned Snoozed Done" at bounding box center [593, 64] width 1187 height 32
